Goal: Information Seeking & Learning: Learn about a topic

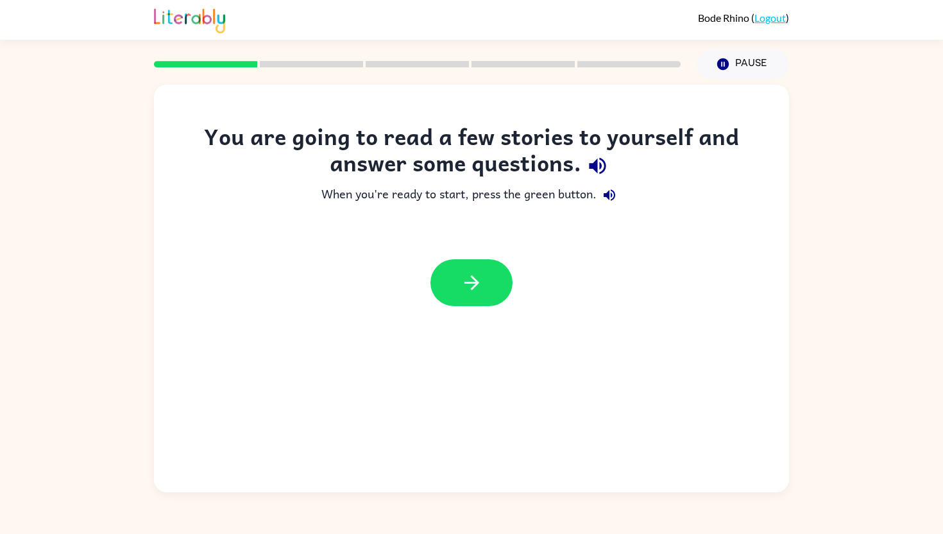
click at [593, 166] on icon "button" at bounding box center [597, 166] width 17 height 17
click at [606, 192] on icon "button" at bounding box center [609, 194] width 15 height 15
click at [452, 270] on button "button" at bounding box center [471, 282] width 82 height 47
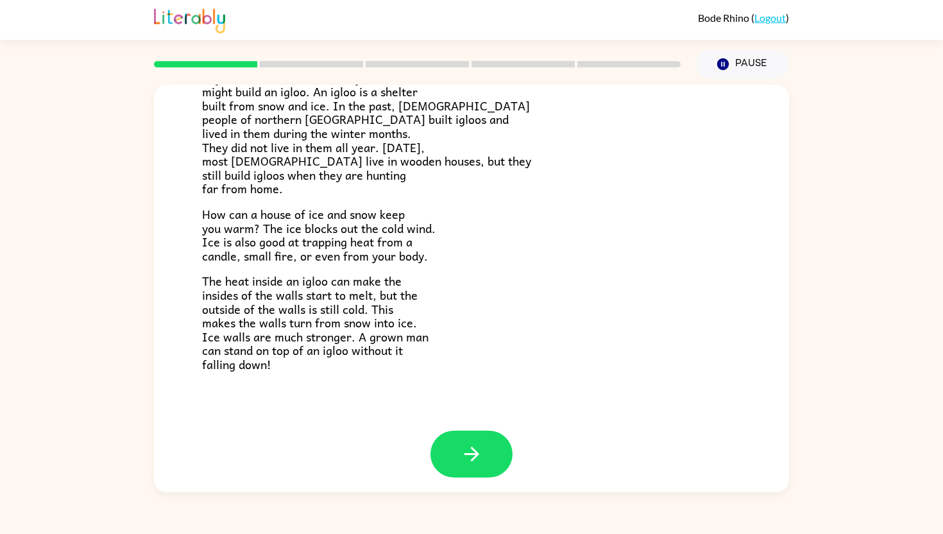
scroll to position [218, 0]
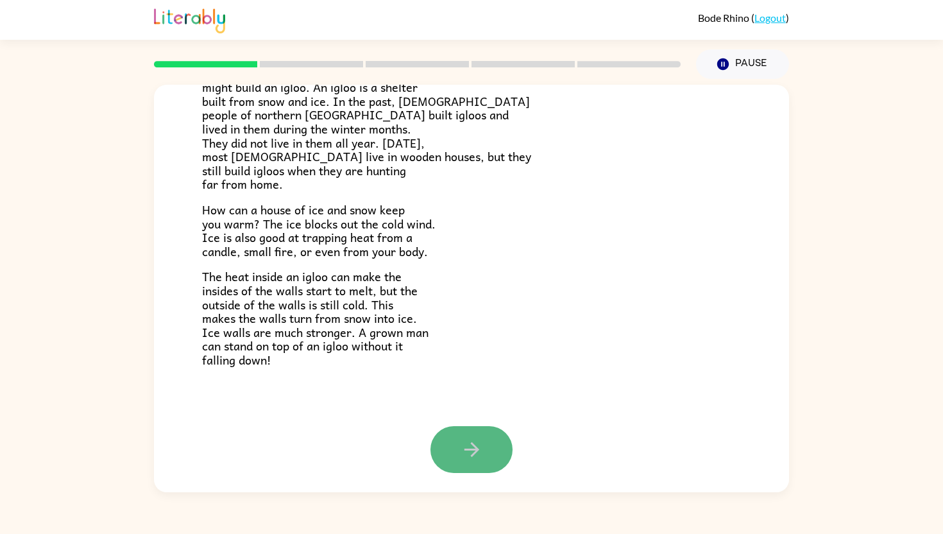
click at [470, 446] on icon "button" at bounding box center [472, 449] width 22 height 22
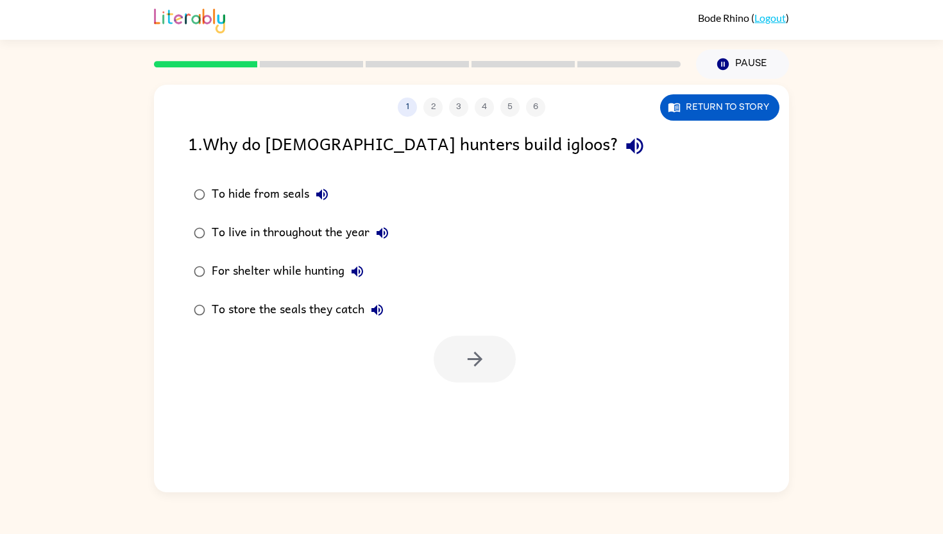
click at [290, 269] on div "For shelter while hunting" at bounding box center [291, 271] width 158 height 26
click at [457, 355] on button "button" at bounding box center [475, 358] width 82 height 47
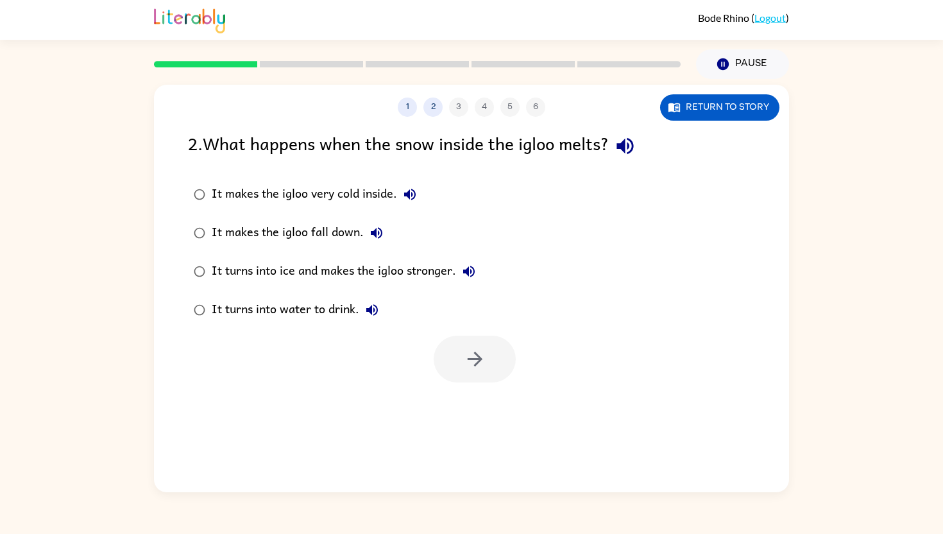
click at [323, 232] on div "It makes the igloo fall down." at bounding box center [301, 233] width 178 height 26
click at [475, 359] on icon "button" at bounding box center [474, 358] width 15 height 15
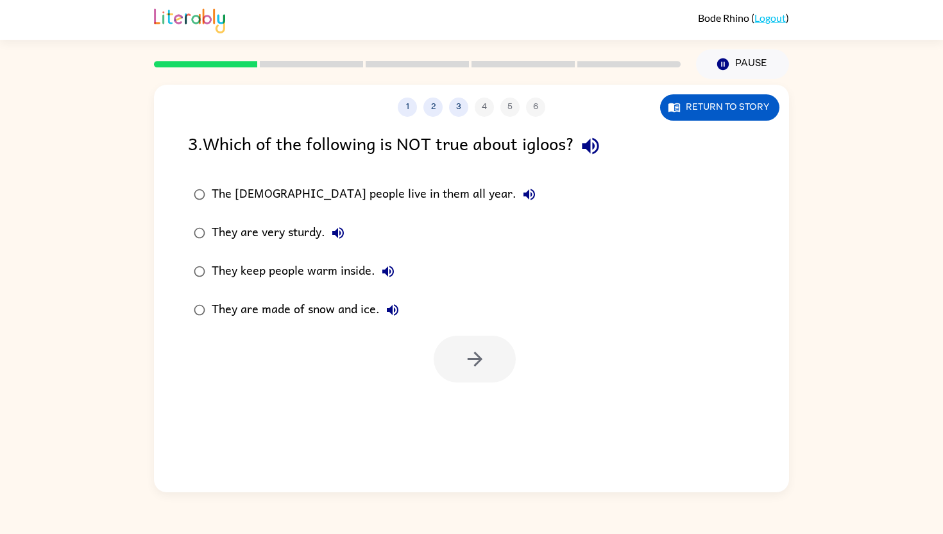
click at [340, 194] on div "The [DEMOGRAPHIC_DATA] people live in them all year." at bounding box center [377, 195] width 330 height 26
click at [487, 348] on button "button" at bounding box center [475, 358] width 82 height 47
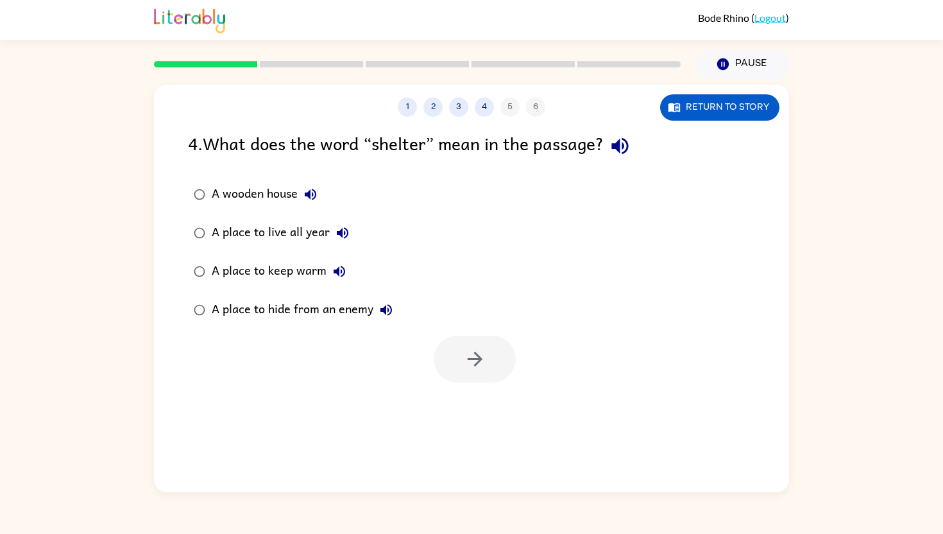
click at [313, 273] on div "A place to keep warm" at bounding box center [282, 271] width 140 height 26
click at [476, 357] on icon "button" at bounding box center [475, 359] width 22 height 22
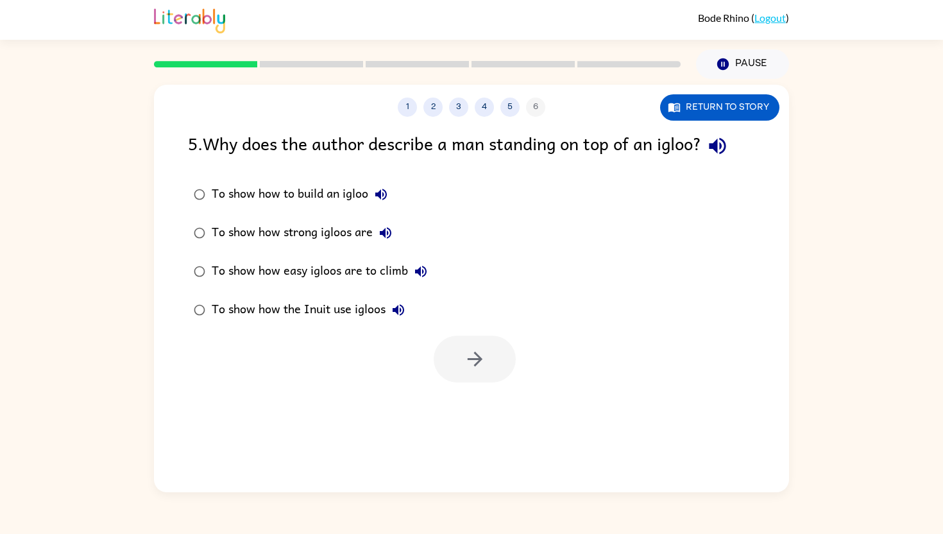
click at [266, 234] on div "To show how strong igloos are" at bounding box center [305, 233] width 187 height 26
click at [457, 353] on button "button" at bounding box center [475, 358] width 82 height 47
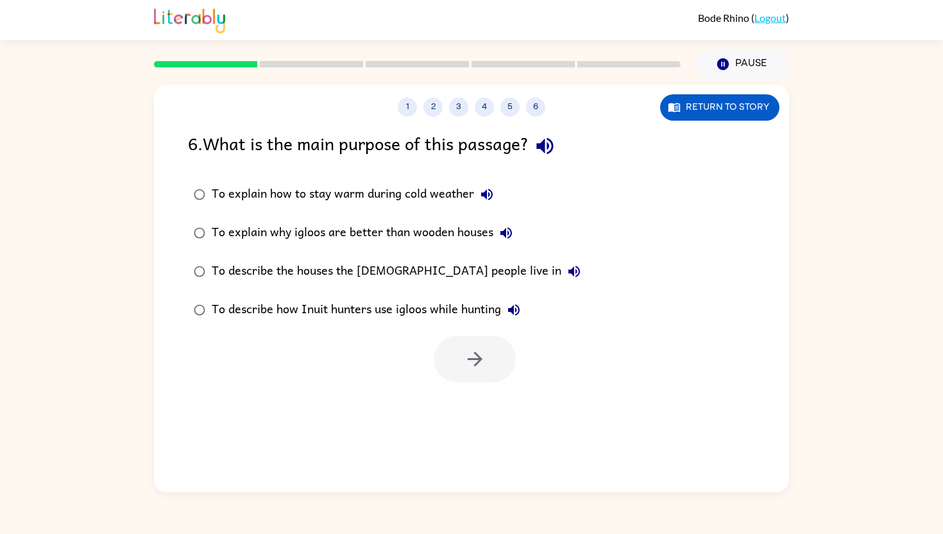
click at [273, 275] on div "To describe the houses the [DEMOGRAPHIC_DATA] people live in" at bounding box center [399, 271] width 375 height 26
click at [384, 316] on div "To describe how Inuit hunters use igloos while hunting" at bounding box center [369, 310] width 315 height 26
click at [485, 360] on icon "button" at bounding box center [475, 359] width 22 height 22
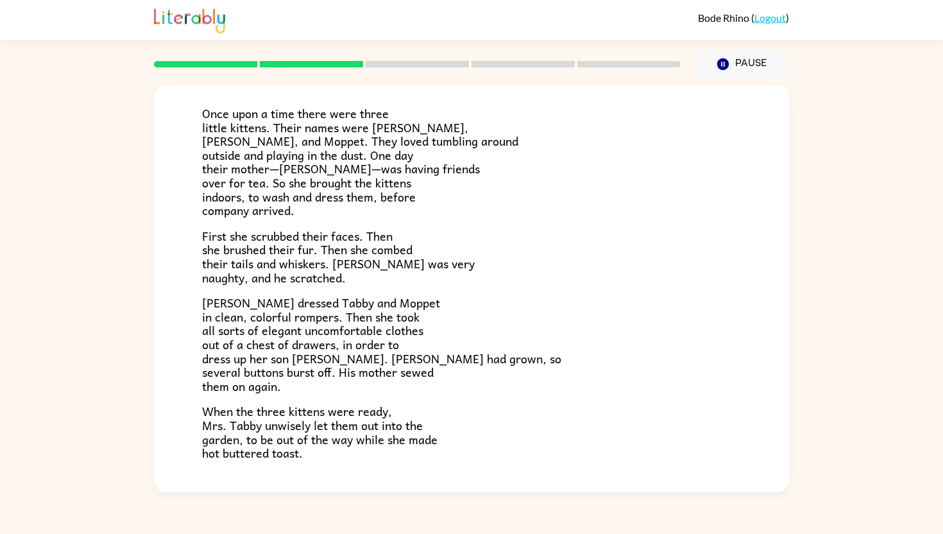
scroll to position [176, 0]
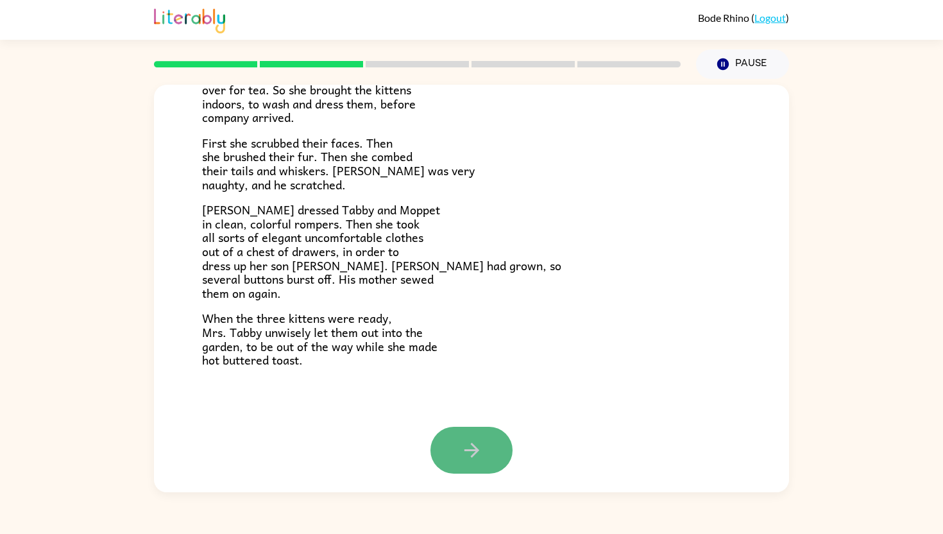
click at [464, 444] on icon "button" at bounding box center [472, 450] width 22 height 22
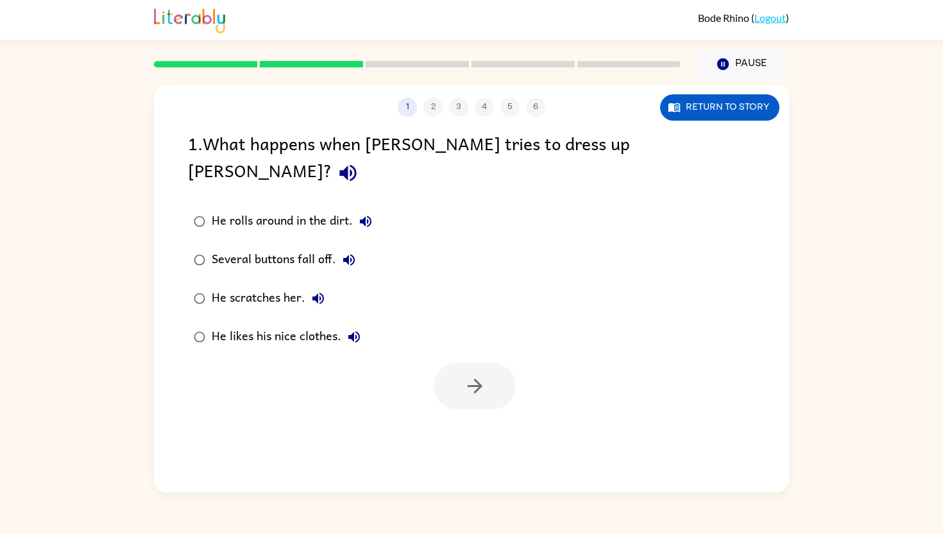
click at [302, 247] on div "Several buttons fall off." at bounding box center [287, 260] width 150 height 26
click at [474, 378] on icon "button" at bounding box center [474, 385] width 15 height 15
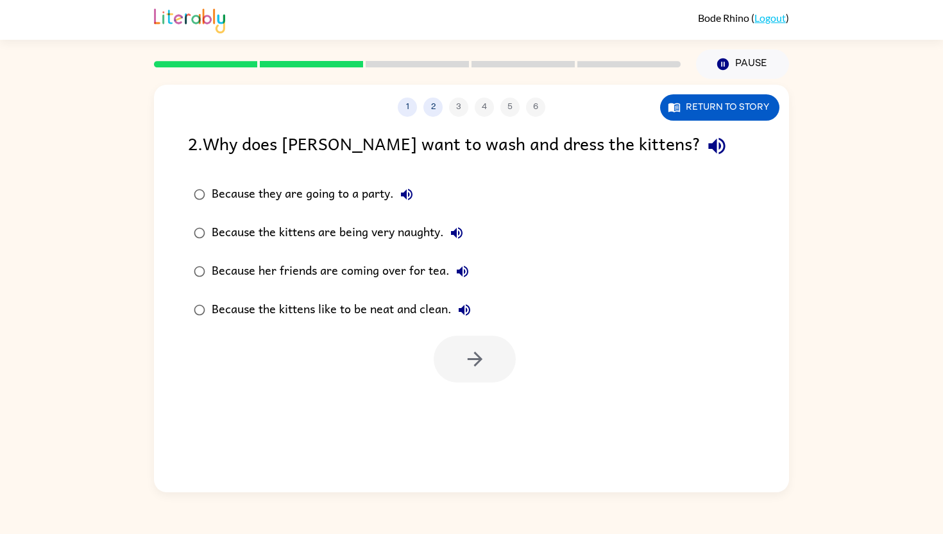
click at [309, 239] on div "Because the kittens are being very naughty." at bounding box center [341, 233] width 258 height 26
click at [334, 263] on div "Because her friends are coming over for tea." at bounding box center [344, 271] width 264 height 26
click at [347, 308] on div "Because the kittens like to be neat and clean." at bounding box center [345, 310] width 266 height 26
click at [423, 280] on div "Because her friends are coming over for tea." at bounding box center [344, 271] width 264 height 26
click at [482, 369] on icon "button" at bounding box center [475, 359] width 22 height 22
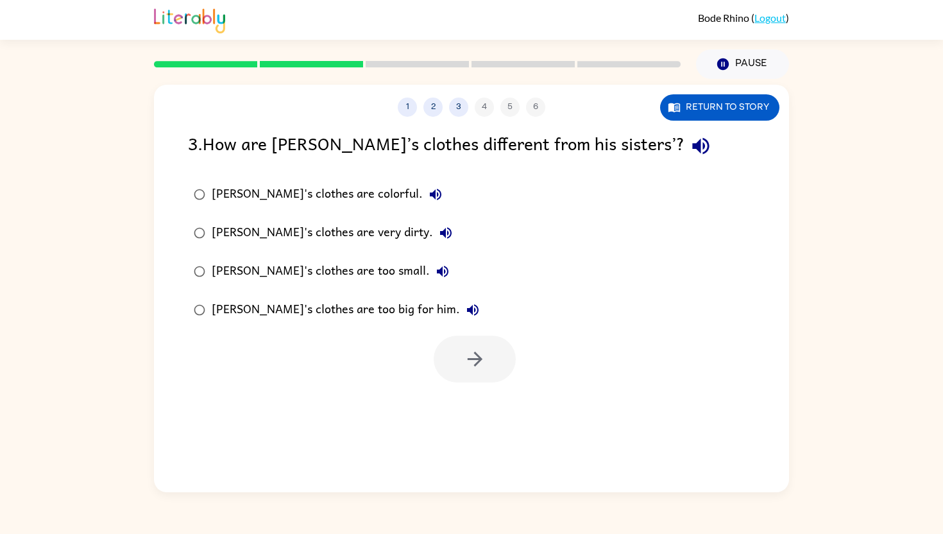
click at [338, 270] on div "[PERSON_NAME]'s clothes are too small." at bounding box center [334, 271] width 244 height 26
click at [484, 357] on icon "button" at bounding box center [475, 359] width 22 height 22
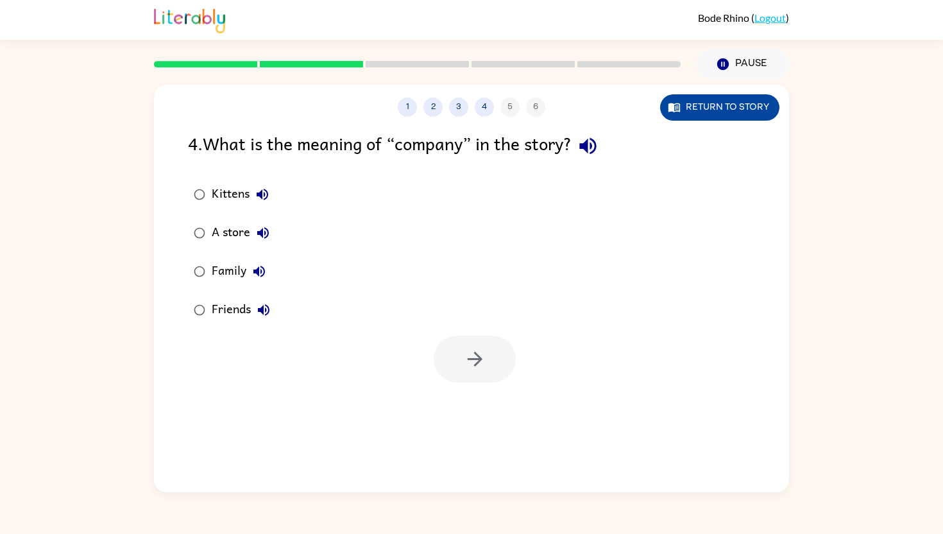
click at [675, 107] on icon "button" at bounding box center [677, 108] width 4 height 4
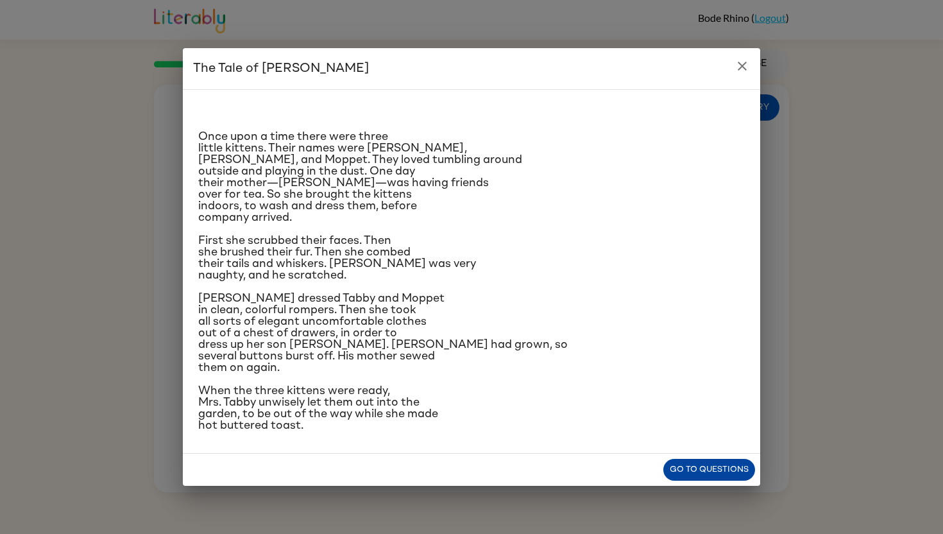
click at [734, 481] on button "Go to questions" at bounding box center [709, 470] width 92 height 22
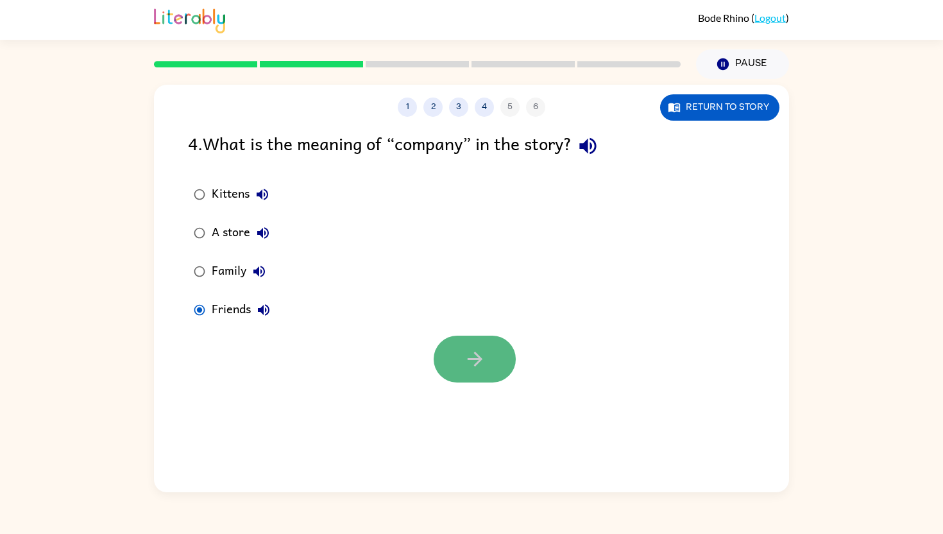
click at [482, 359] on icon "button" at bounding box center [475, 359] width 22 height 22
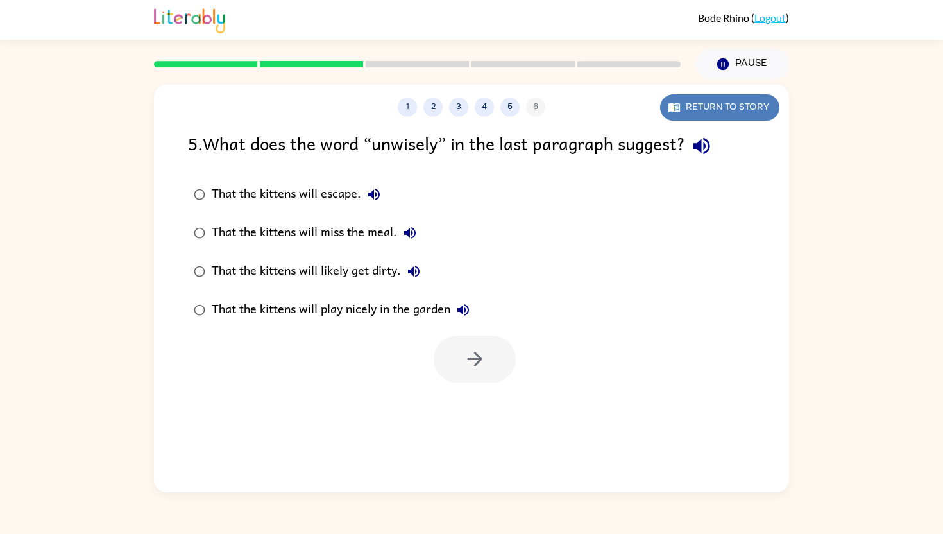
click at [691, 103] on button "Return to story" at bounding box center [719, 107] width 119 height 26
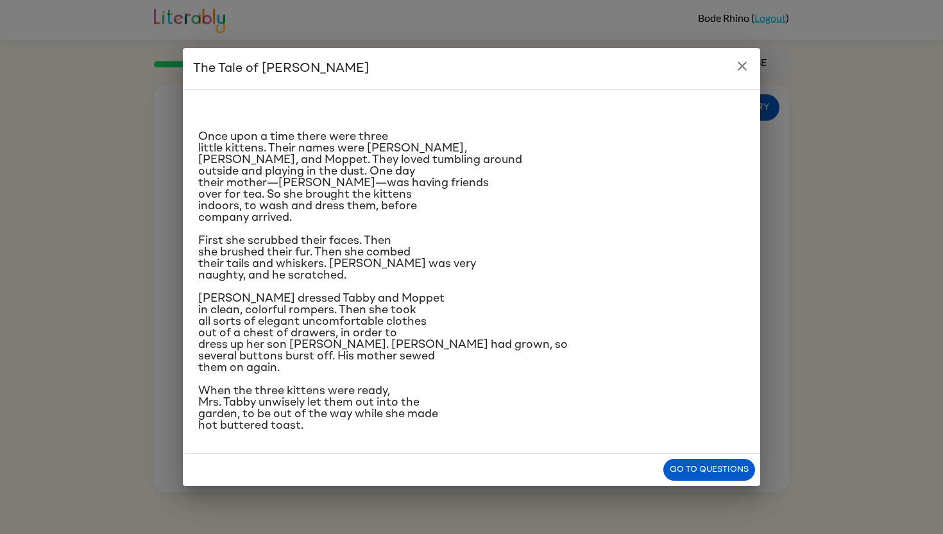
scroll to position [26, 0]
click at [737, 481] on button "Go to questions" at bounding box center [709, 470] width 92 height 22
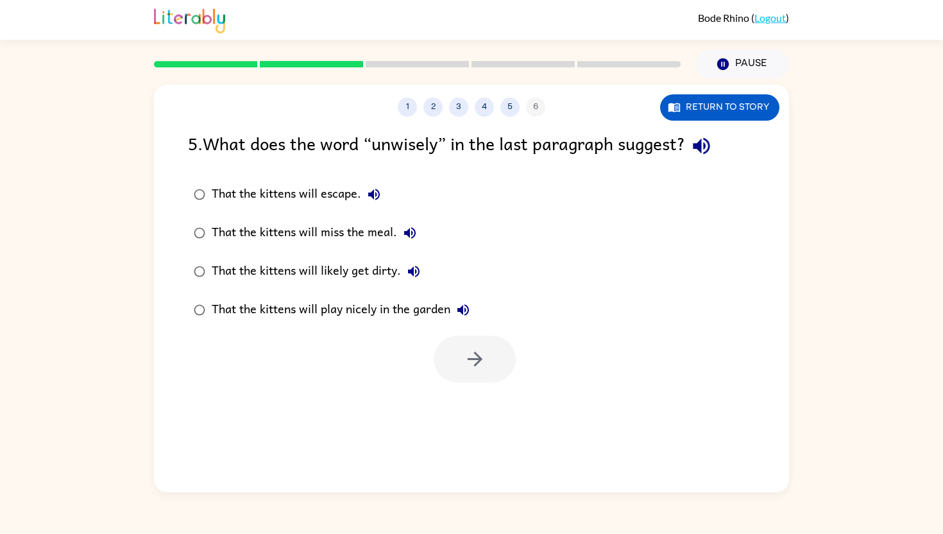
click at [343, 276] on div "That the kittens will likely get dirty." at bounding box center [319, 271] width 215 height 26
click at [477, 364] on icon "button" at bounding box center [474, 358] width 15 height 15
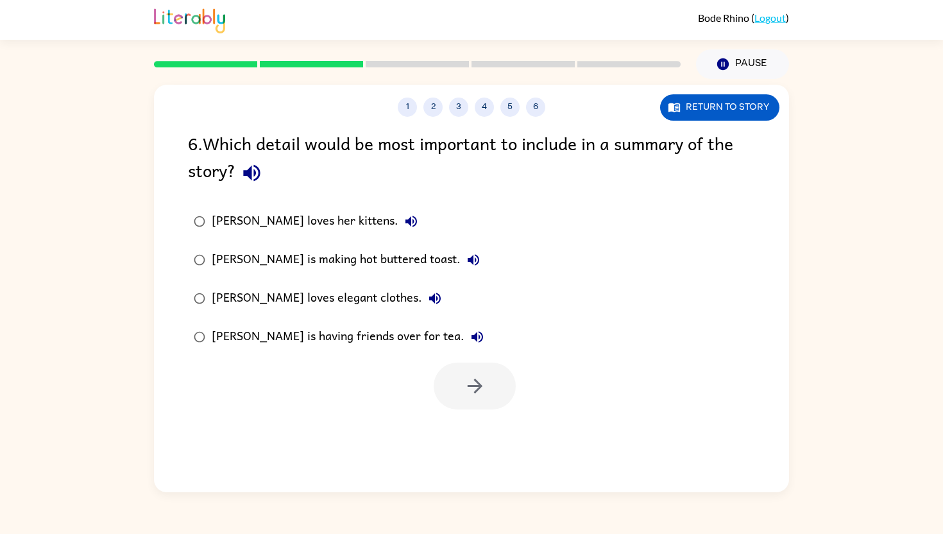
click at [324, 337] on div "[PERSON_NAME] is having friends over for tea." at bounding box center [351, 337] width 278 height 26
click at [483, 391] on icon "button" at bounding box center [475, 386] width 22 height 22
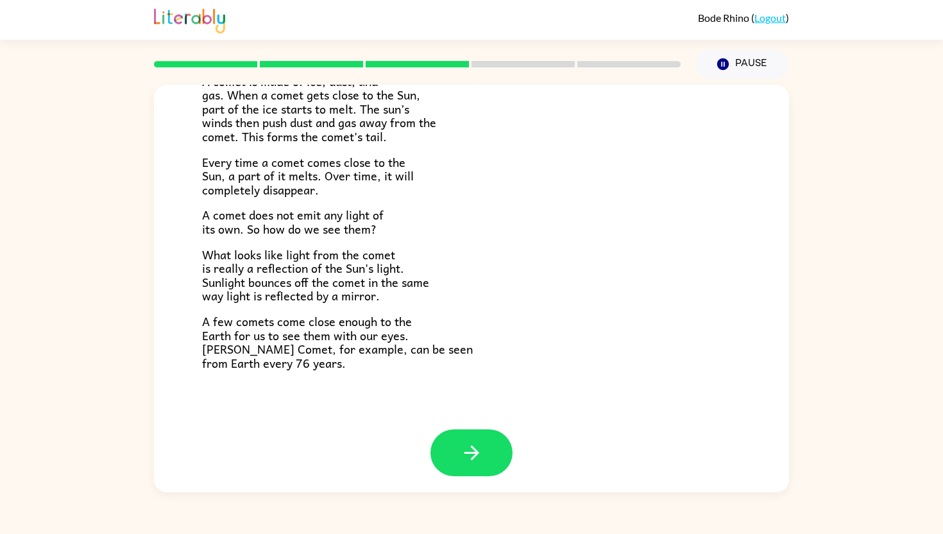
scroll to position [225, 0]
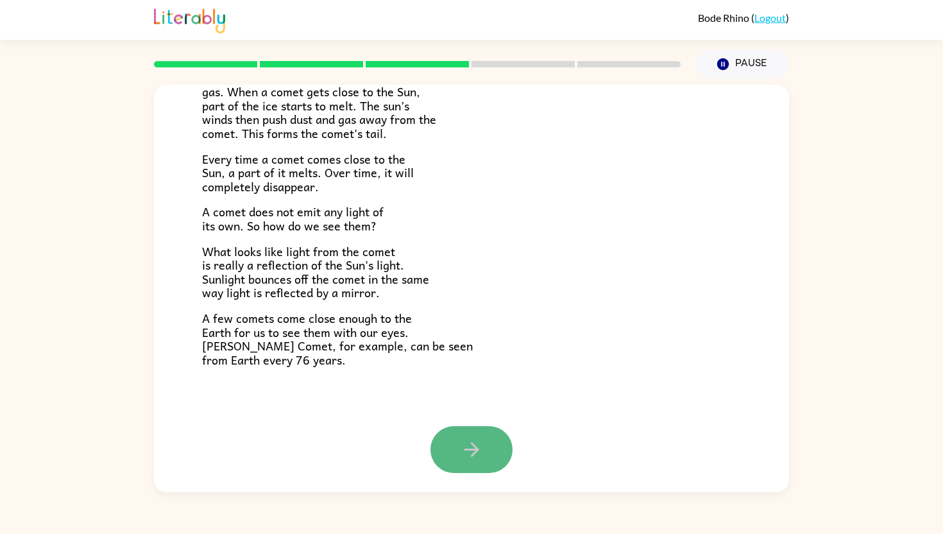
click at [462, 444] on icon "button" at bounding box center [472, 449] width 22 height 22
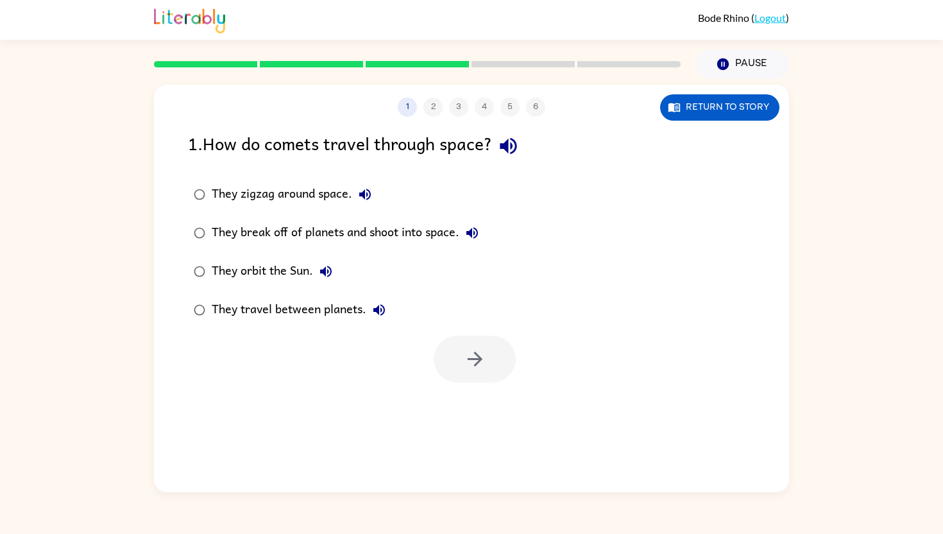
click at [257, 266] on div "They orbit the Sun." at bounding box center [275, 271] width 127 height 26
click at [477, 350] on icon "button" at bounding box center [475, 359] width 22 height 22
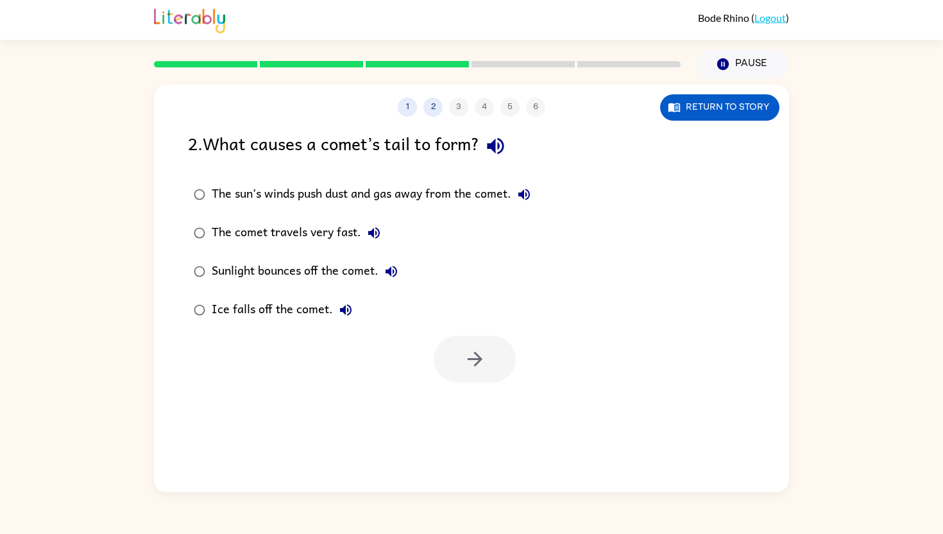
click at [262, 275] on div "Sunlight bounces off the comet." at bounding box center [308, 271] width 192 height 26
click at [472, 367] on icon "button" at bounding box center [475, 359] width 22 height 22
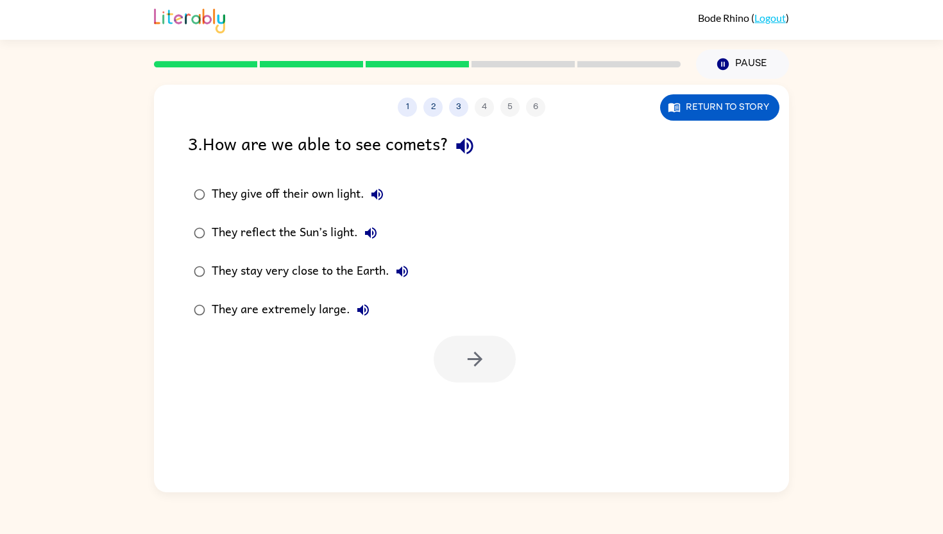
click at [335, 228] on div "They reflect the Sun’s light." at bounding box center [298, 233] width 172 height 26
click at [478, 354] on icon "button" at bounding box center [475, 359] width 22 height 22
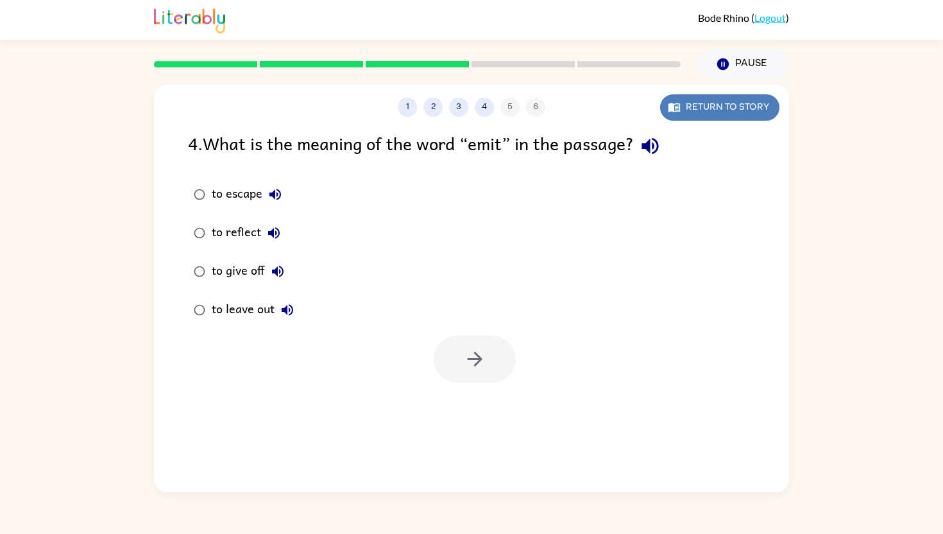
click at [708, 100] on button "Return to story" at bounding box center [719, 107] width 119 height 26
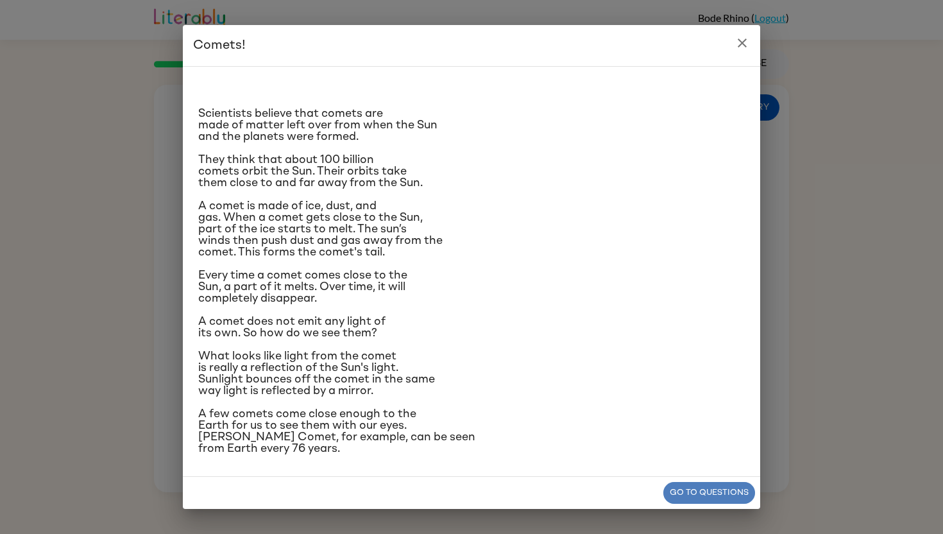
click at [737, 491] on button "Go to questions" at bounding box center [709, 493] width 92 height 22
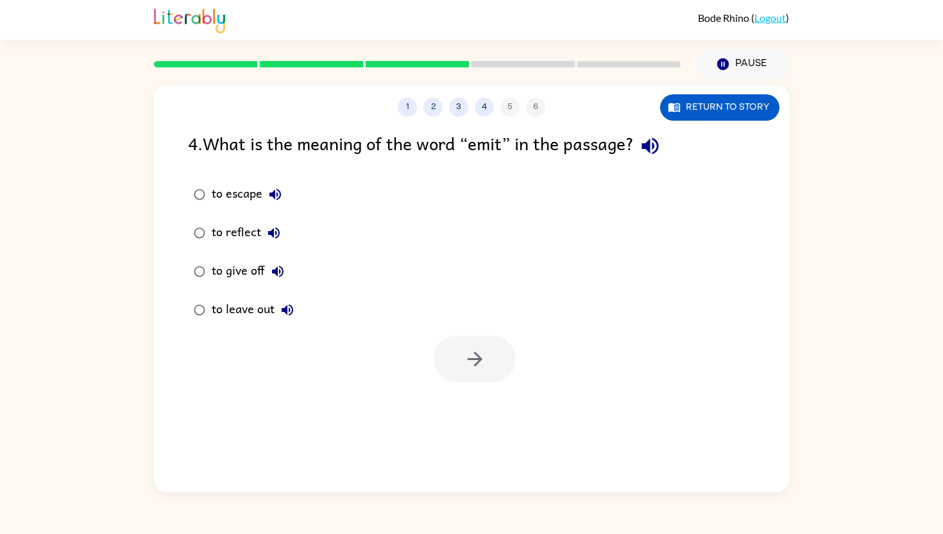
click at [216, 216] on label "to reflect" at bounding box center [244, 233] width 126 height 38
click at [468, 372] on button "button" at bounding box center [475, 358] width 82 height 47
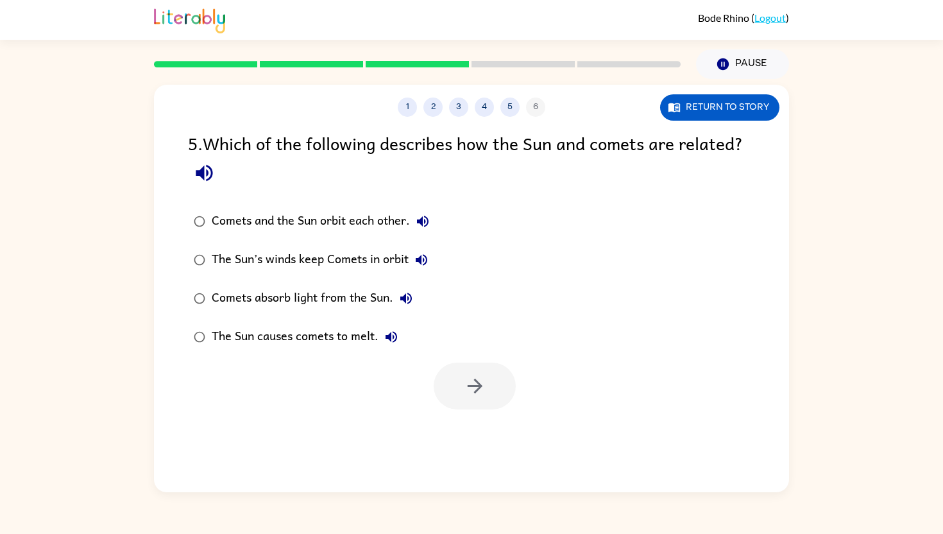
click at [388, 253] on div "The Sun’s winds keep Comets in orbit" at bounding box center [323, 260] width 223 height 26
click at [357, 303] on div "Comets absorb light from the Sun." at bounding box center [315, 298] width 207 height 26
click at [360, 223] on div "Comets and the Sun orbit each other." at bounding box center [324, 221] width 224 height 26
click at [333, 297] on div "Comets absorb light from the Sun." at bounding box center [315, 298] width 207 height 26
click at [462, 382] on button "button" at bounding box center [475, 385] width 82 height 47
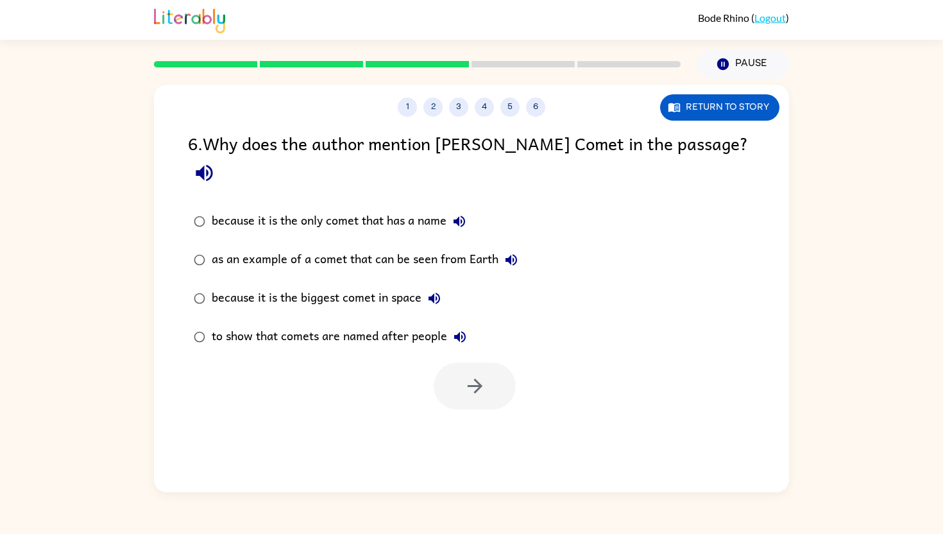
click at [246, 247] on div "as an example of a comet that can be seen from Earth" at bounding box center [368, 260] width 312 height 26
click at [480, 362] on button "button" at bounding box center [475, 385] width 82 height 47
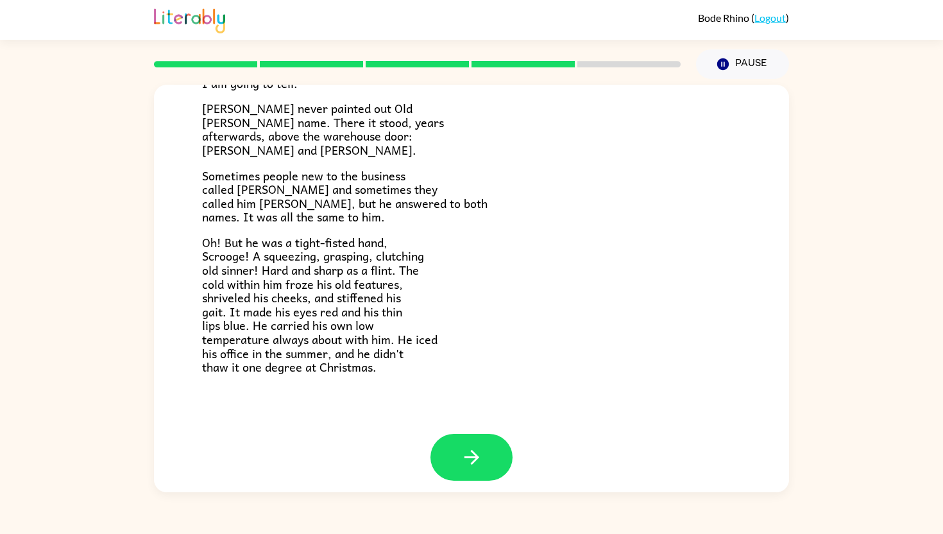
scroll to position [366, 0]
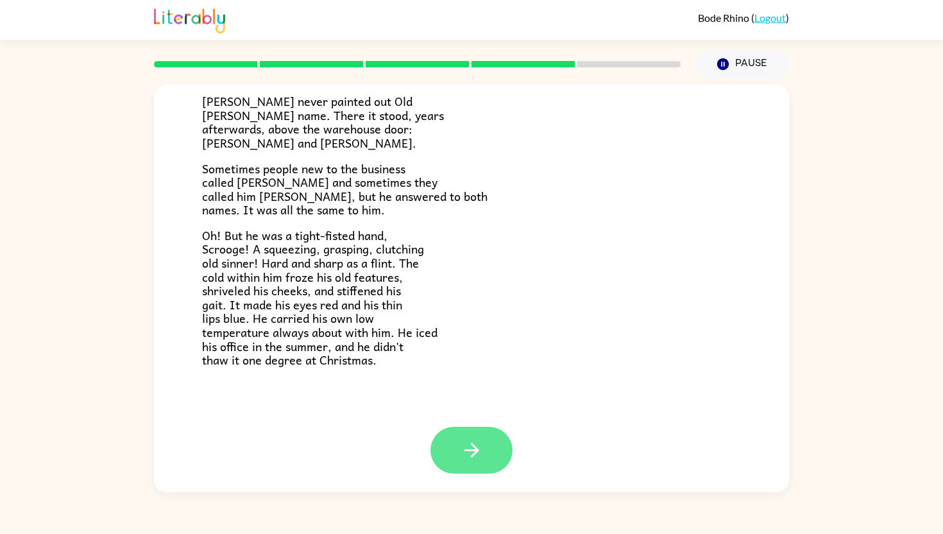
click at [473, 451] on icon "button" at bounding box center [472, 450] width 22 height 22
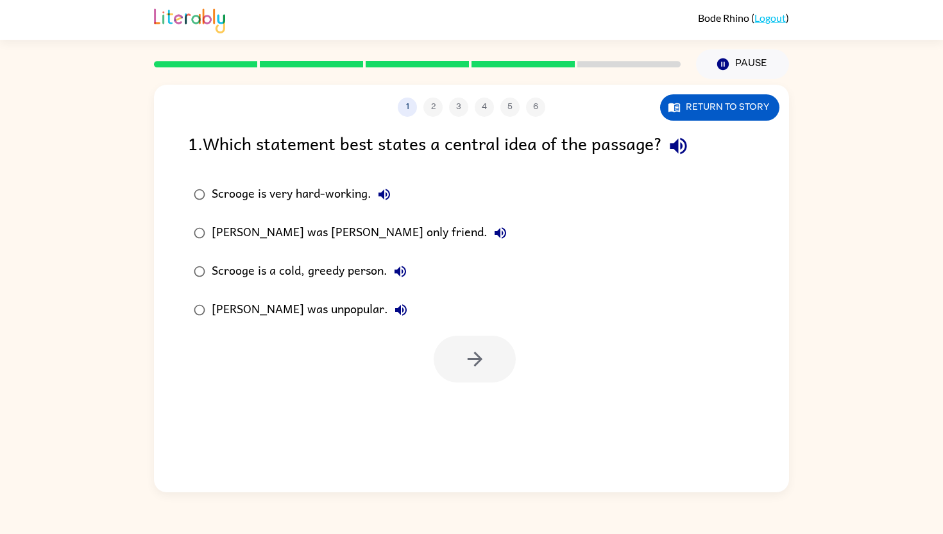
click at [338, 197] on div "Scrooge is very hard-working." at bounding box center [304, 195] width 185 height 26
click at [303, 235] on div "[PERSON_NAME] was [PERSON_NAME] only friend." at bounding box center [362, 233] width 301 height 26
click at [486, 357] on button "button" at bounding box center [475, 358] width 82 height 47
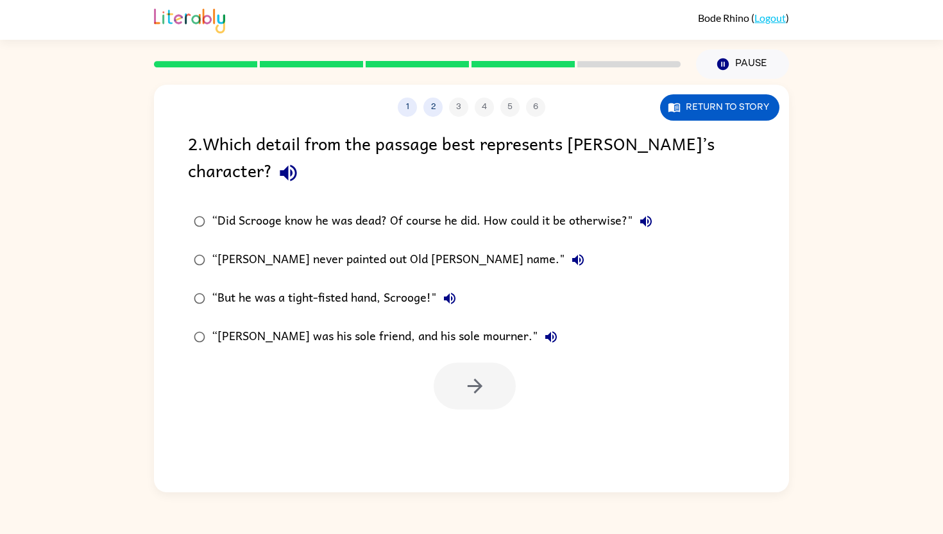
click at [380, 254] on div "“[PERSON_NAME] never painted out Old [PERSON_NAME] name."" at bounding box center [401, 260] width 379 height 26
click at [360, 303] on div "“But he was a tight-fisted hand, Scrooge!"" at bounding box center [337, 298] width 251 height 26
click at [334, 333] on div "“[PERSON_NAME] was his sole friend, and his sole mourner."" at bounding box center [388, 337] width 352 height 26
click at [475, 389] on icon "button" at bounding box center [475, 386] width 22 height 22
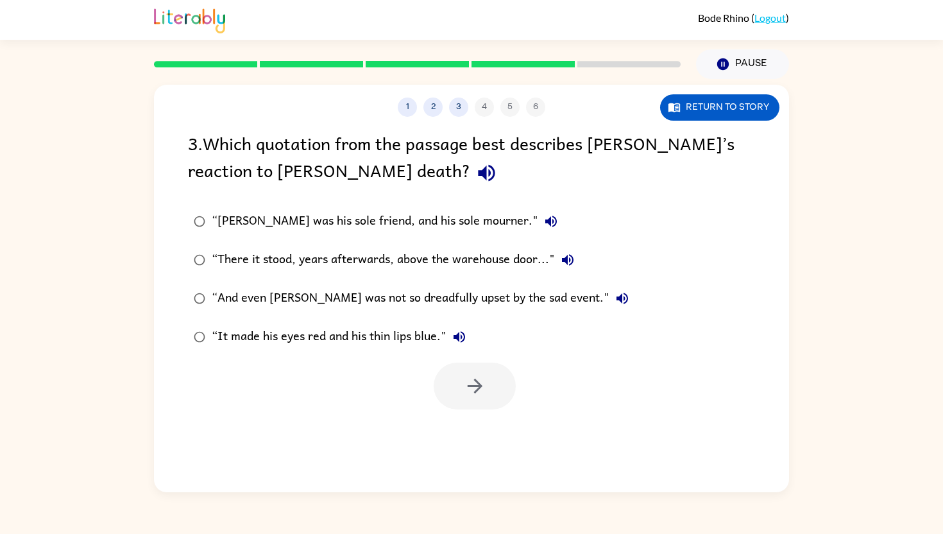
click at [369, 309] on div "“And even [PERSON_NAME] was not so dreadfully upset by the sad event."" at bounding box center [423, 298] width 423 height 26
click at [490, 382] on button "button" at bounding box center [475, 385] width 82 height 47
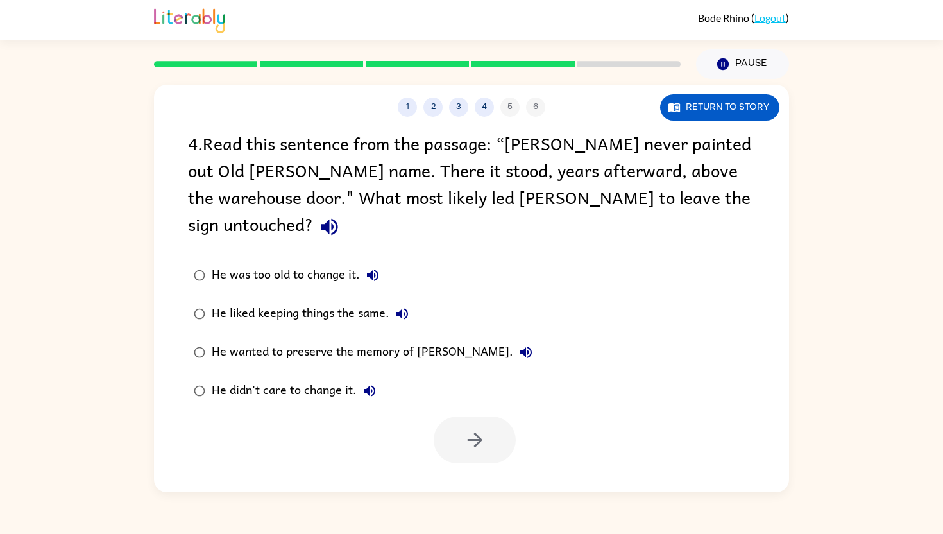
click at [316, 339] on div "He wanted to preserve the memory of [PERSON_NAME]." at bounding box center [375, 352] width 327 height 26
click at [480, 428] on icon "button" at bounding box center [475, 439] width 22 height 22
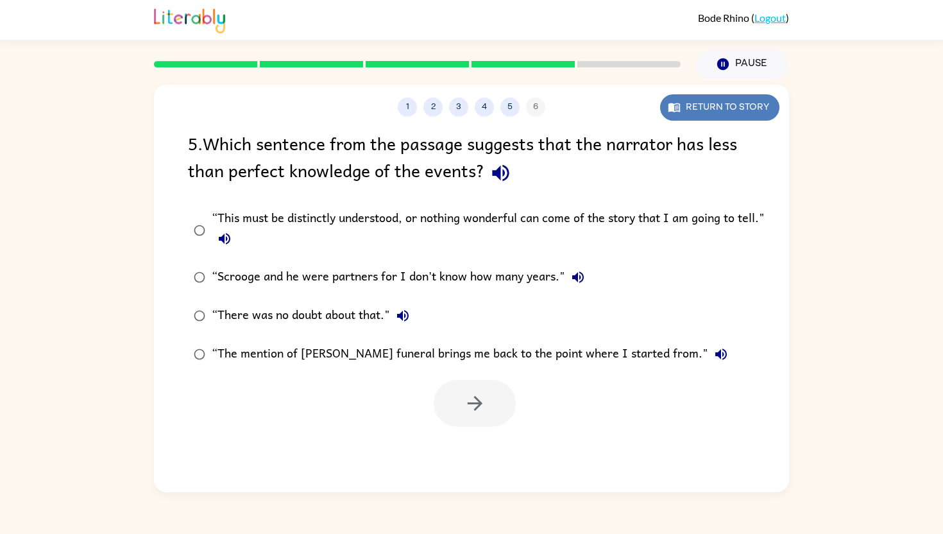
click at [729, 117] on button "Return to story" at bounding box center [719, 107] width 119 height 26
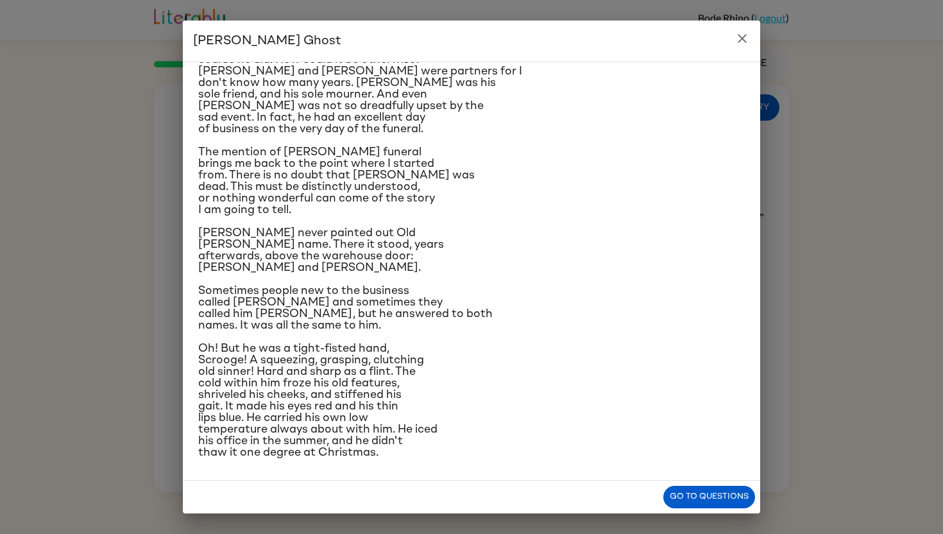
scroll to position [230, 0]
click at [719, 492] on button "Go to questions" at bounding box center [709, 497] width 92 height 22
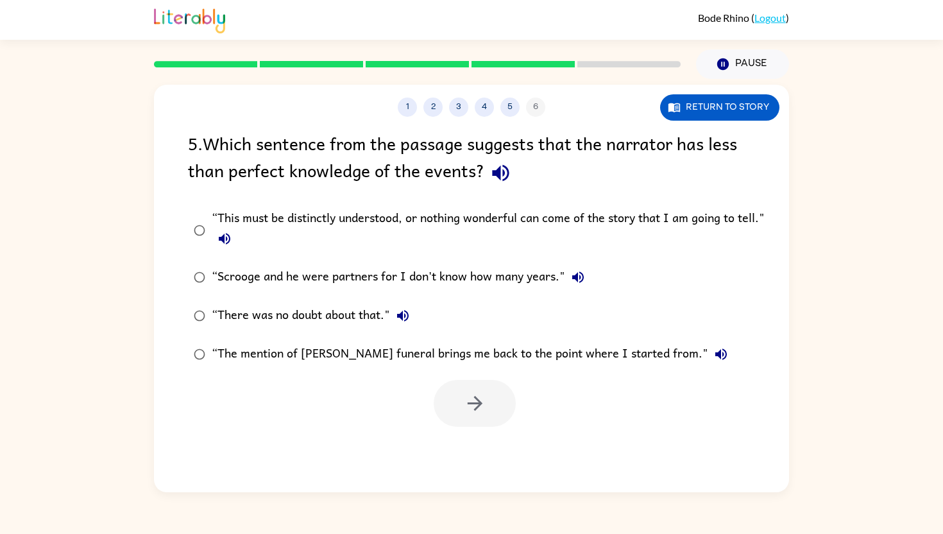
click at [288, 221] on div "“This must be distinctly understood, or nothing wonderful can come of the story…" at bounding box center [492, 229] width 561 height 43
click at [294, 230] on div "“This must be distinctly understood, or nothing wonderful can come of the story…" at bounding box center [492, 229] width 561 height 43
click at [319, 271] on div "“Scrooge and he were partners for I don't know how many years."" at bounding box center [401, 277] width 379 height 26
click at [463, 389] on button "button" at bounding box center [475, 403] width 82 height 47
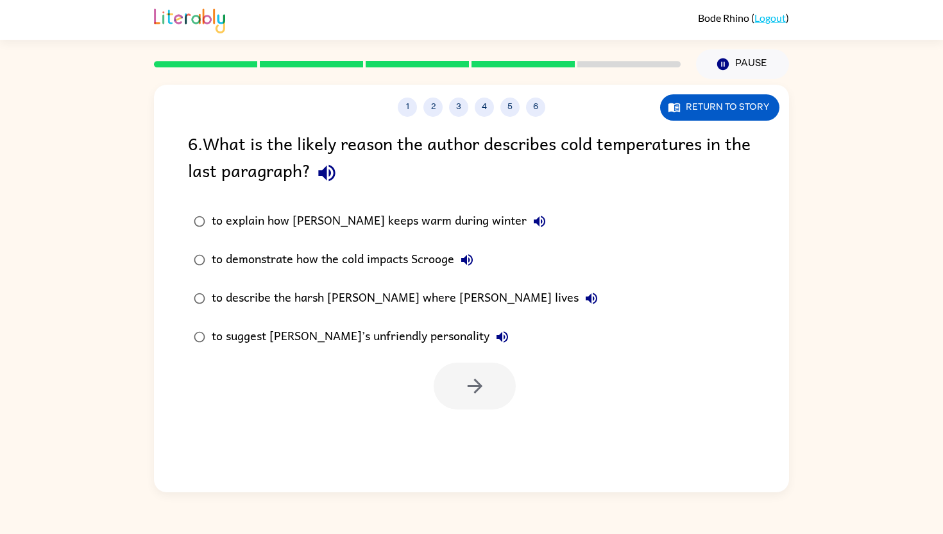
click at [336, 258] on div "to demonstrate how the cold impacts Scrooge" at bounding box center [346, 260] width 268 height 26
click at [470, 380] on icon "button" at bounding box center [475, 386] width 22 height 22
